Goal: Information Seeking & Learning: Learn about a topic

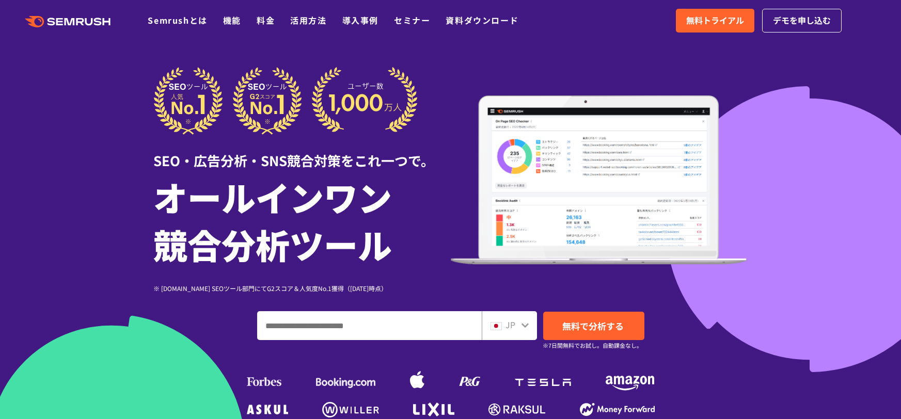
click at [344, 327] on input "ドメイン、キーワードまたはURLを入力してください" at bounding box center [370, 326] width 224 height 28
paste input "**********"
type input "**********"
click at [578, 333] on link "無料で分析する" at bounding box center [593, 326] width 101 height 28
